Goal: Task Accomplishment & Management: Use online tool/utility

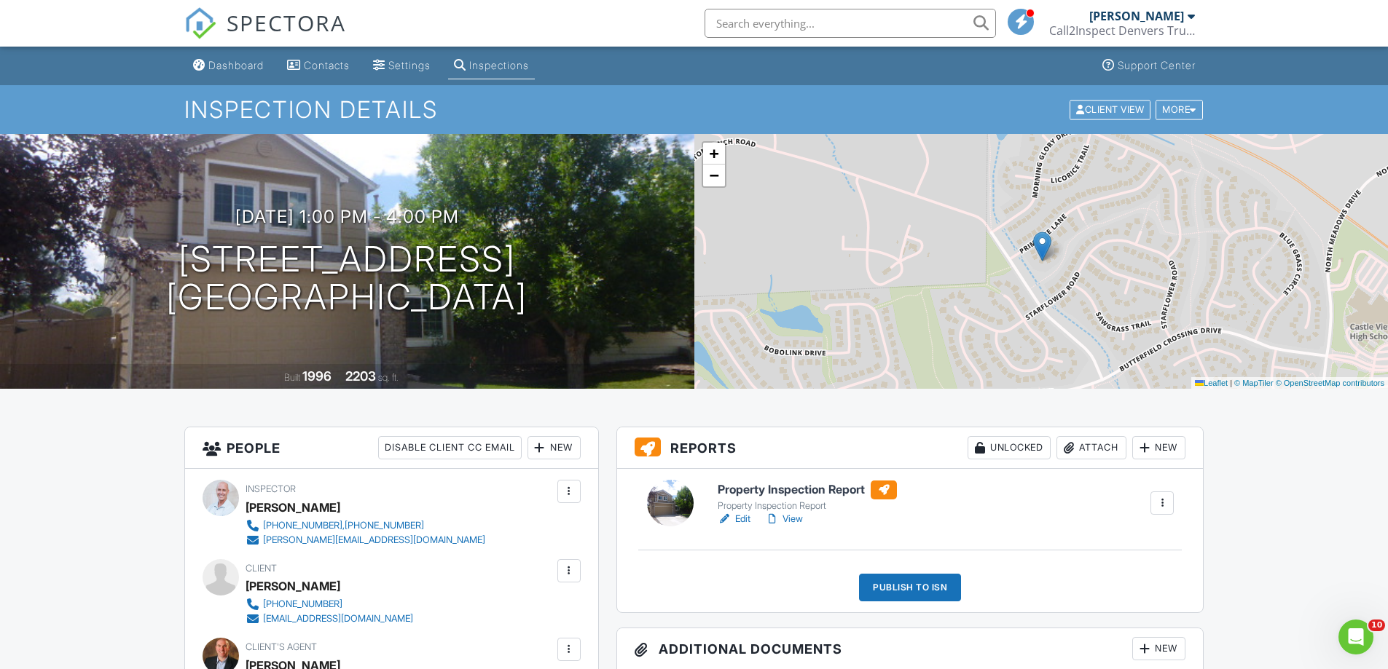
click at [772, 490] on h6 "Property Inspection Report" at bounding box center [807, 490] width 179 height 19
click at [918, 584] on div "Publish to ISN" at bounding box center [910, 588] width 102 height 28
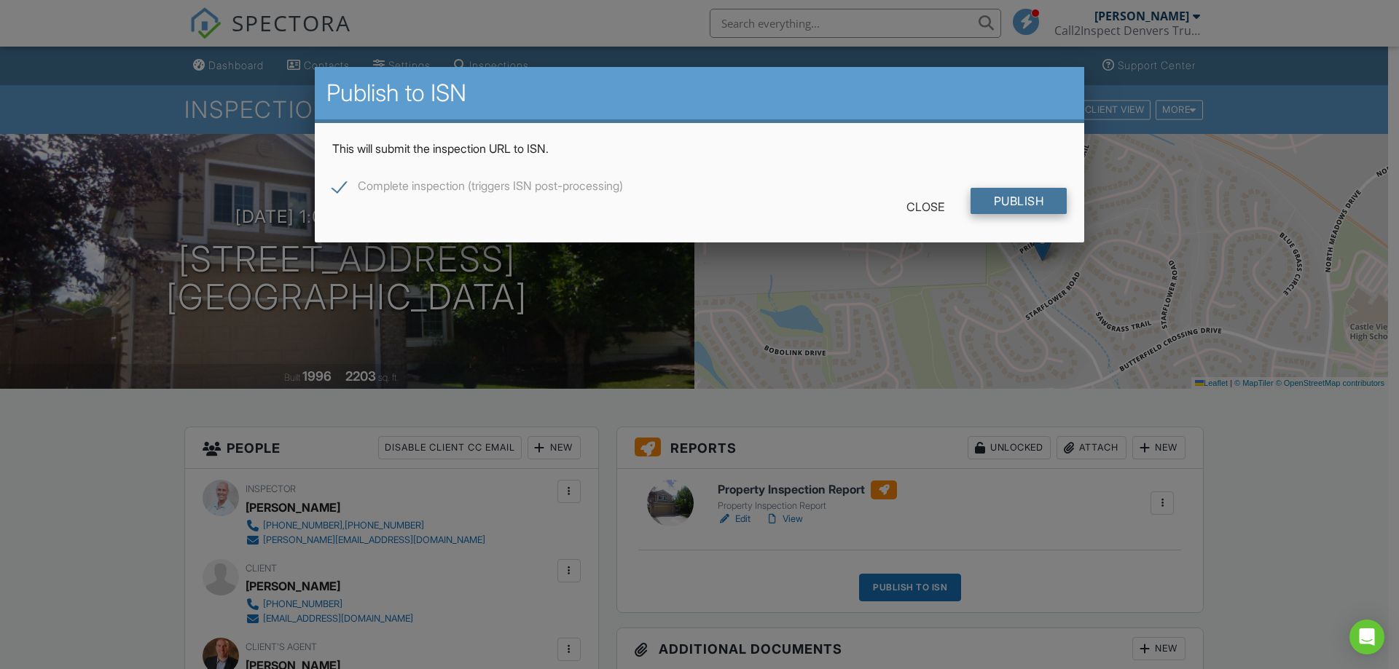
click at [1006, 195] on input "Publish" at bounding box center [1018, 201] width 97 height 26
